Goal: Task Accomplishment & Management: Use online tool/utility

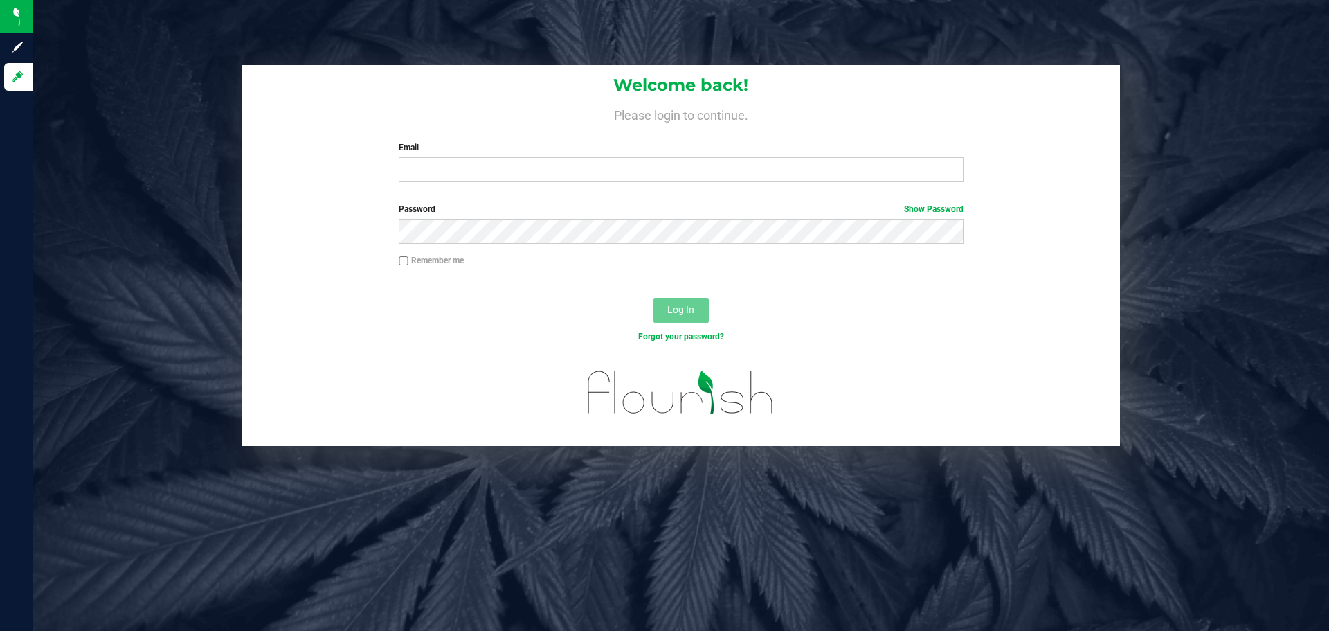
click at [506, 183] on div "Welcome back! Please login to continue. Email Required Please format your email…" at bounding box center [681, 129] width 878 height 128
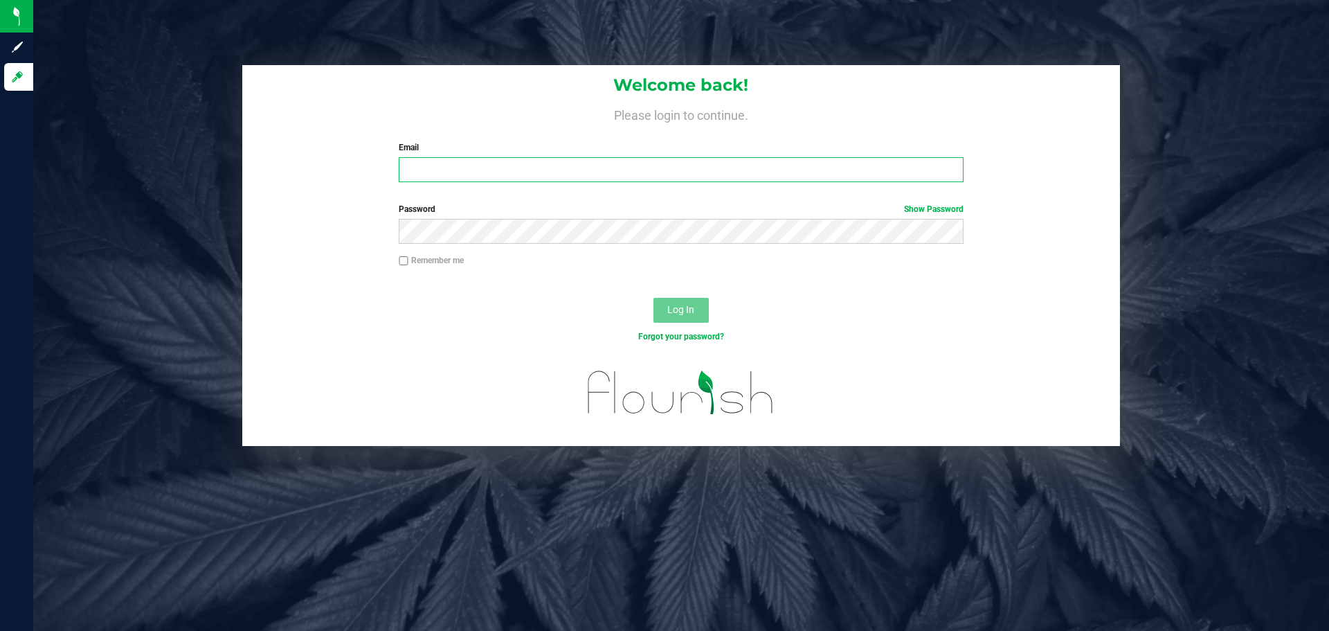
click at [505, 177] on input "Email" at bounding box center [681, 169] width 564 height 25
type input "john.nerowski@stashventures.com"
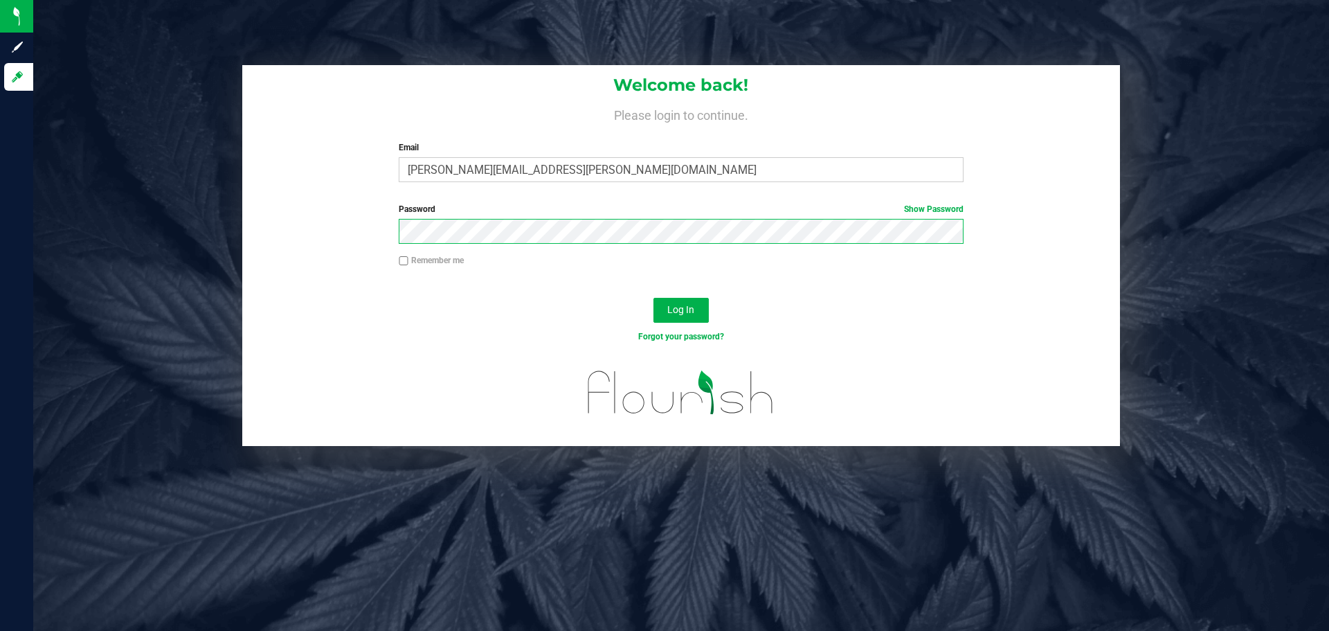
click at [653, 298] on button "Log In" at bounding box center [680, 310] width 55 height 25
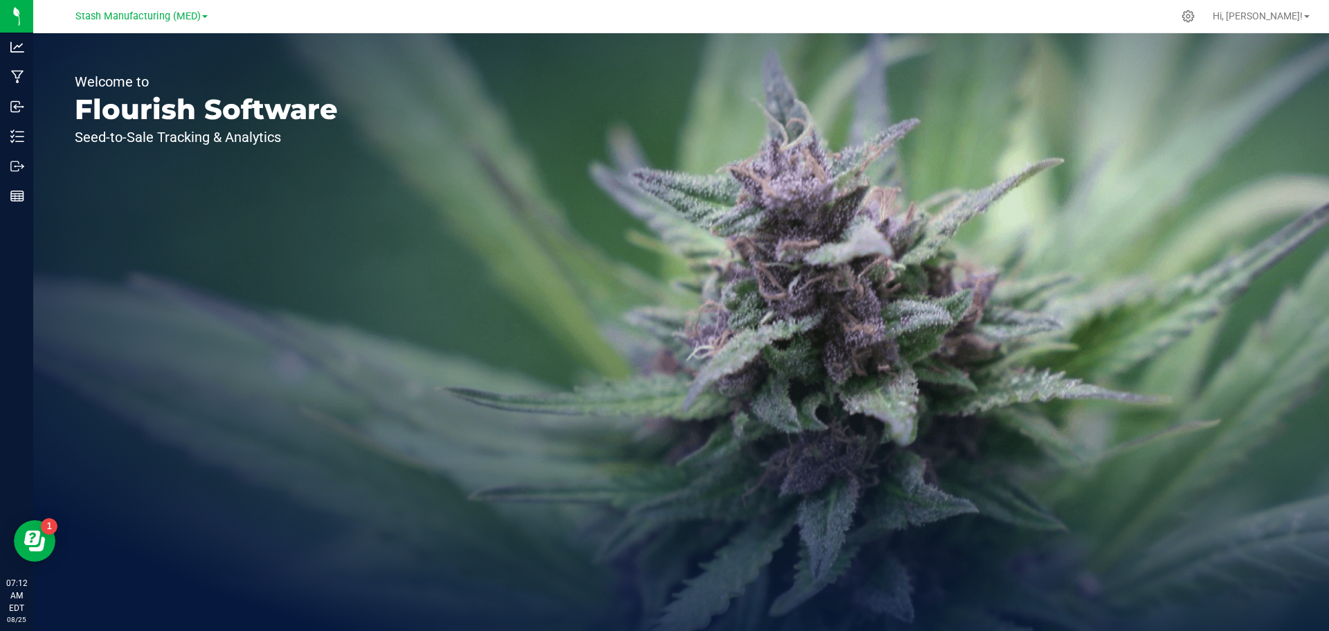
click at [181, 9] on link "Stash Manufacturing (MED)" at bounding box center [141, 15] width 132 height 13
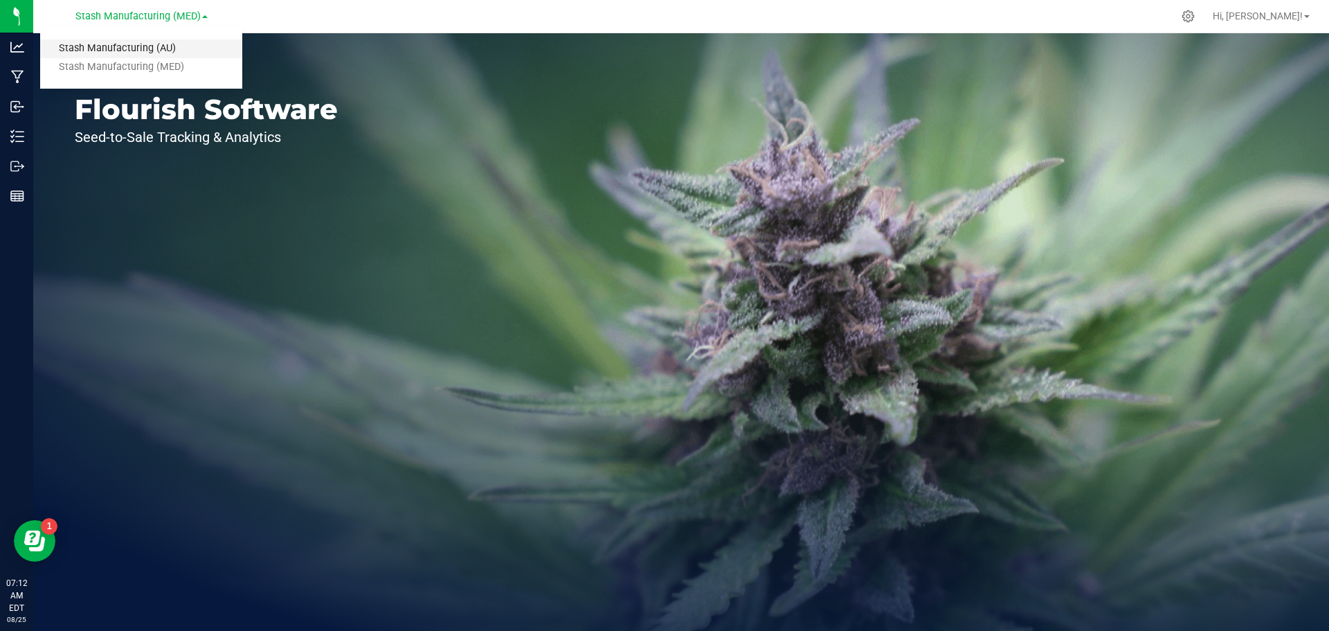
click at [134, 48] on link "Stash Manufacturing (AU)" at bounding box center [141, 48] width 202 height 19
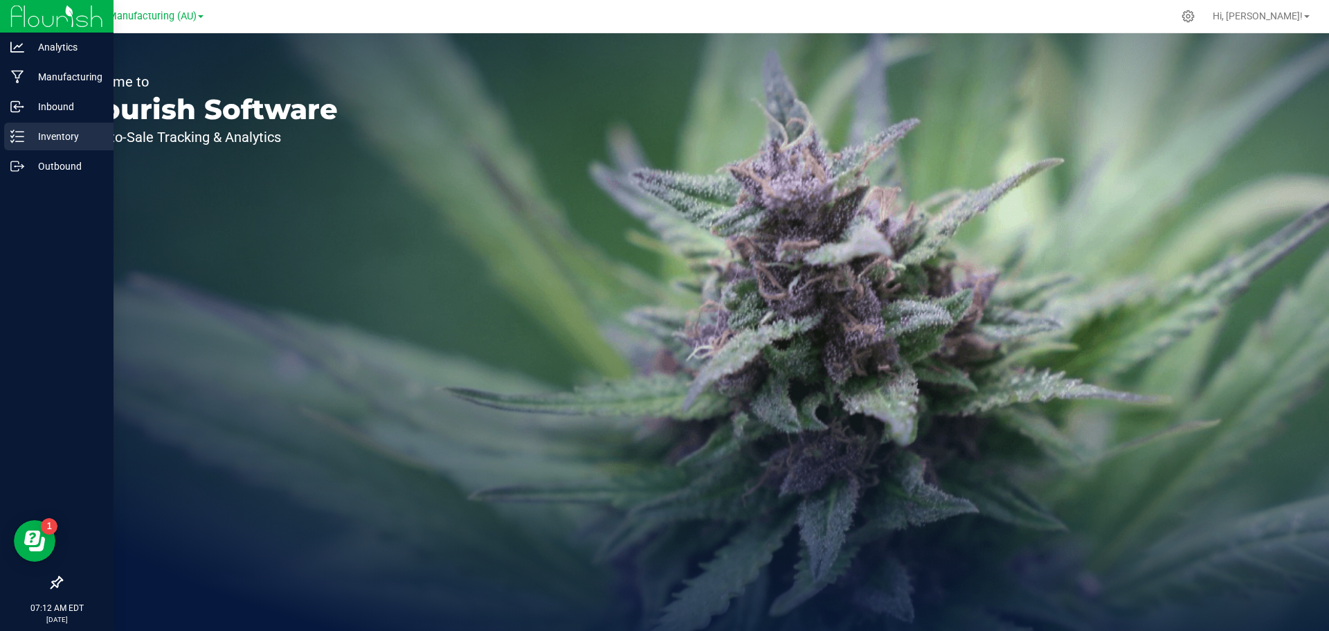
click at [18, 139] on icon at bounding box center [17, 136] width 14 height 14
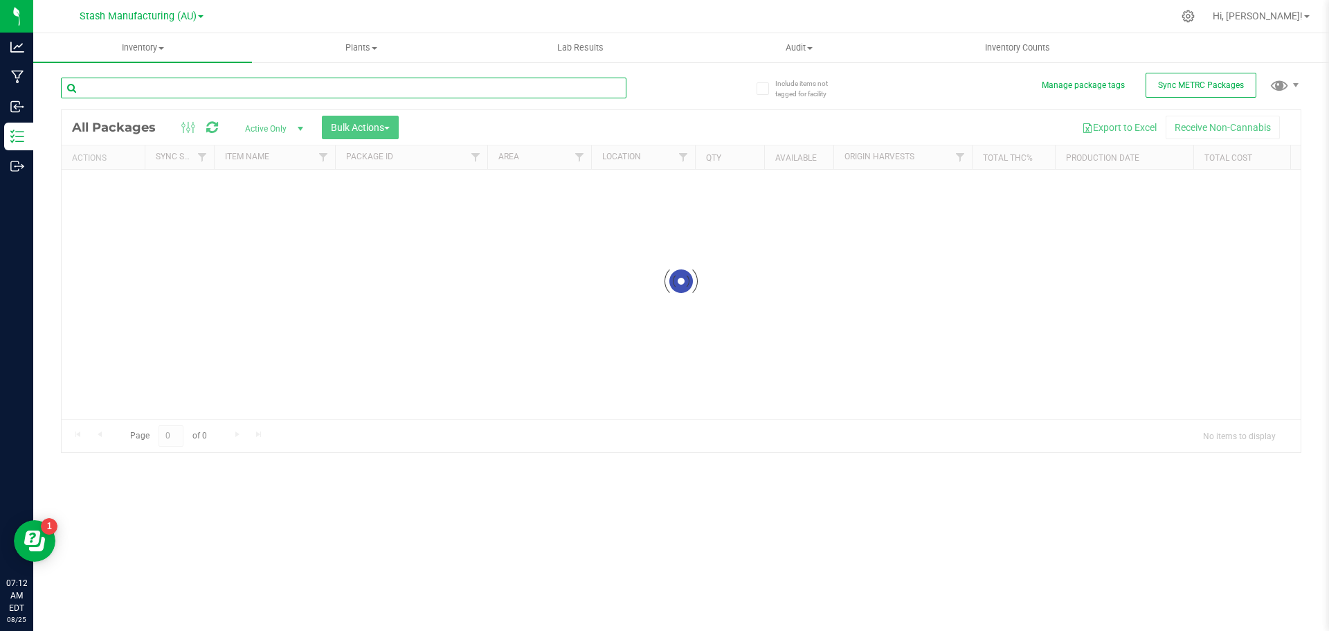
click at [188, 91] on input "text" at bounding box center [344, 88] width 566 height 21
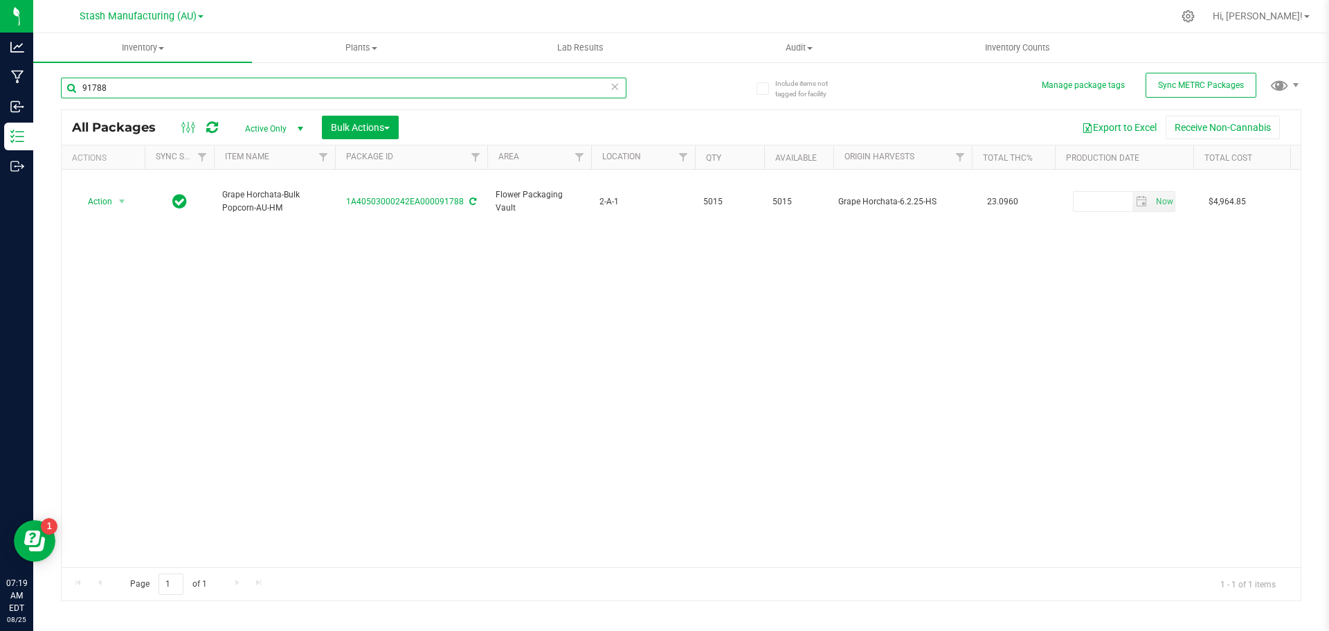
type input "91788"
